Goal: Task Accomplishment & Management: Manage account settings

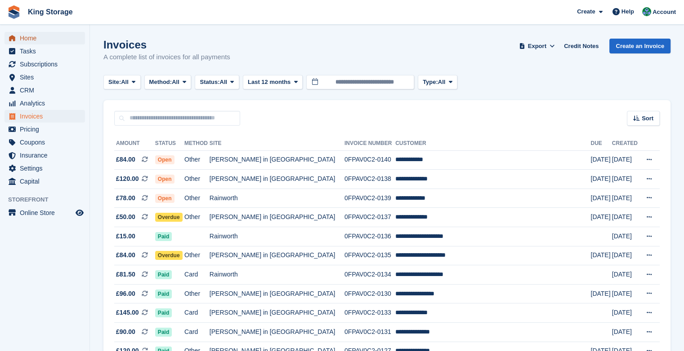
click at [37, 40] on span "Home" at bounding box center [47, 38] width 54 height 13
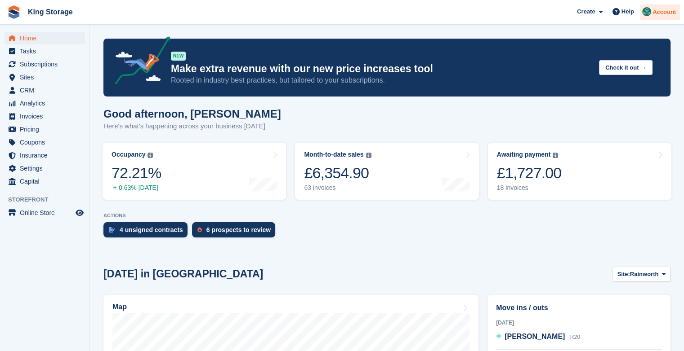
click at [662, 18] on div "Account" at bounding box center [659, 12] width 40 height 16
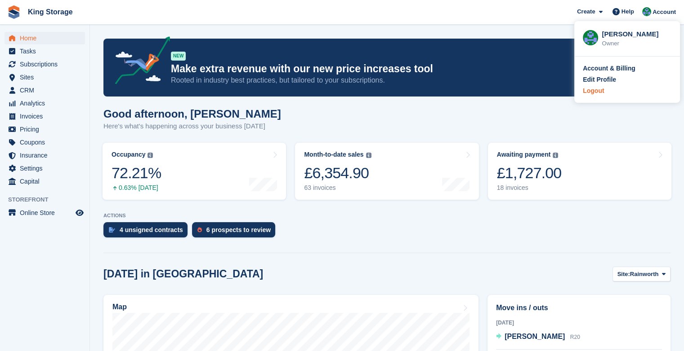
click at [599, 94] on div "Logout" at bounding box center [592, 90] width 21 height 9
